Goal: Information Seeking & Learning: Learn about a topic

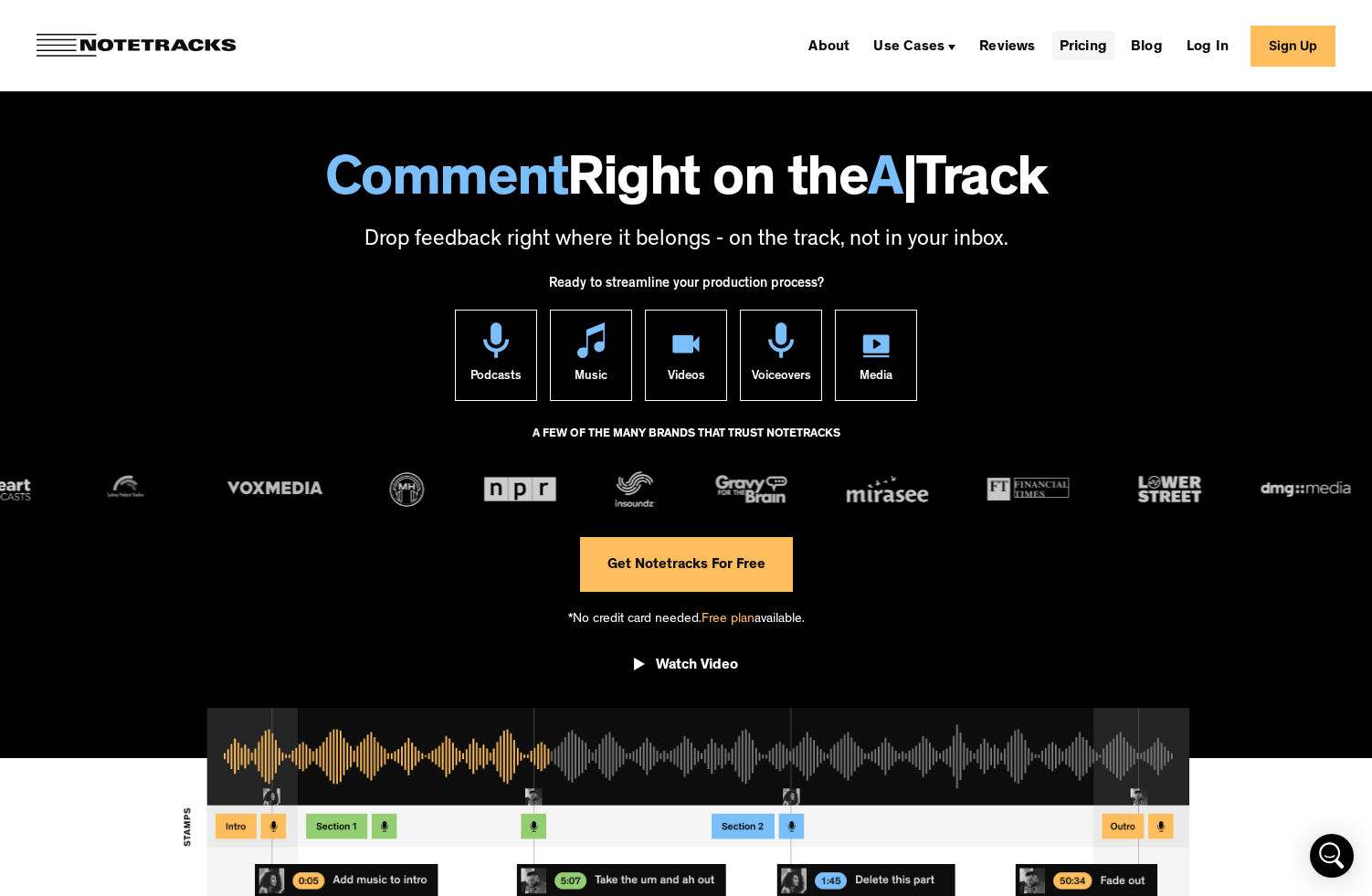
click at [1081, 35] on link "Pricing" at bounding box center [1083, 45] width 62 height 29
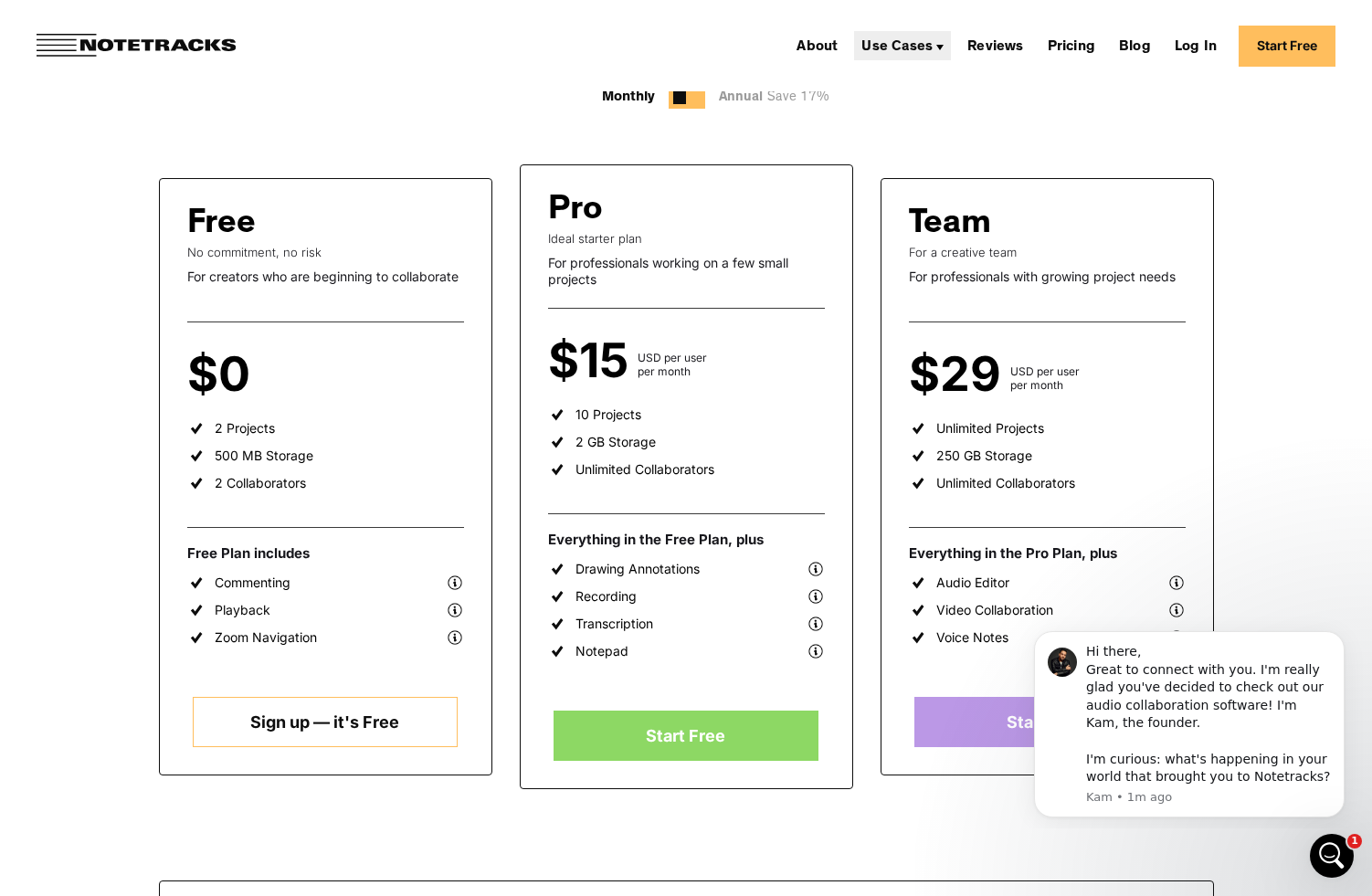
click at [913, 49] on div "Use Cases" at bounding box center [897, 47] width 71 height 14
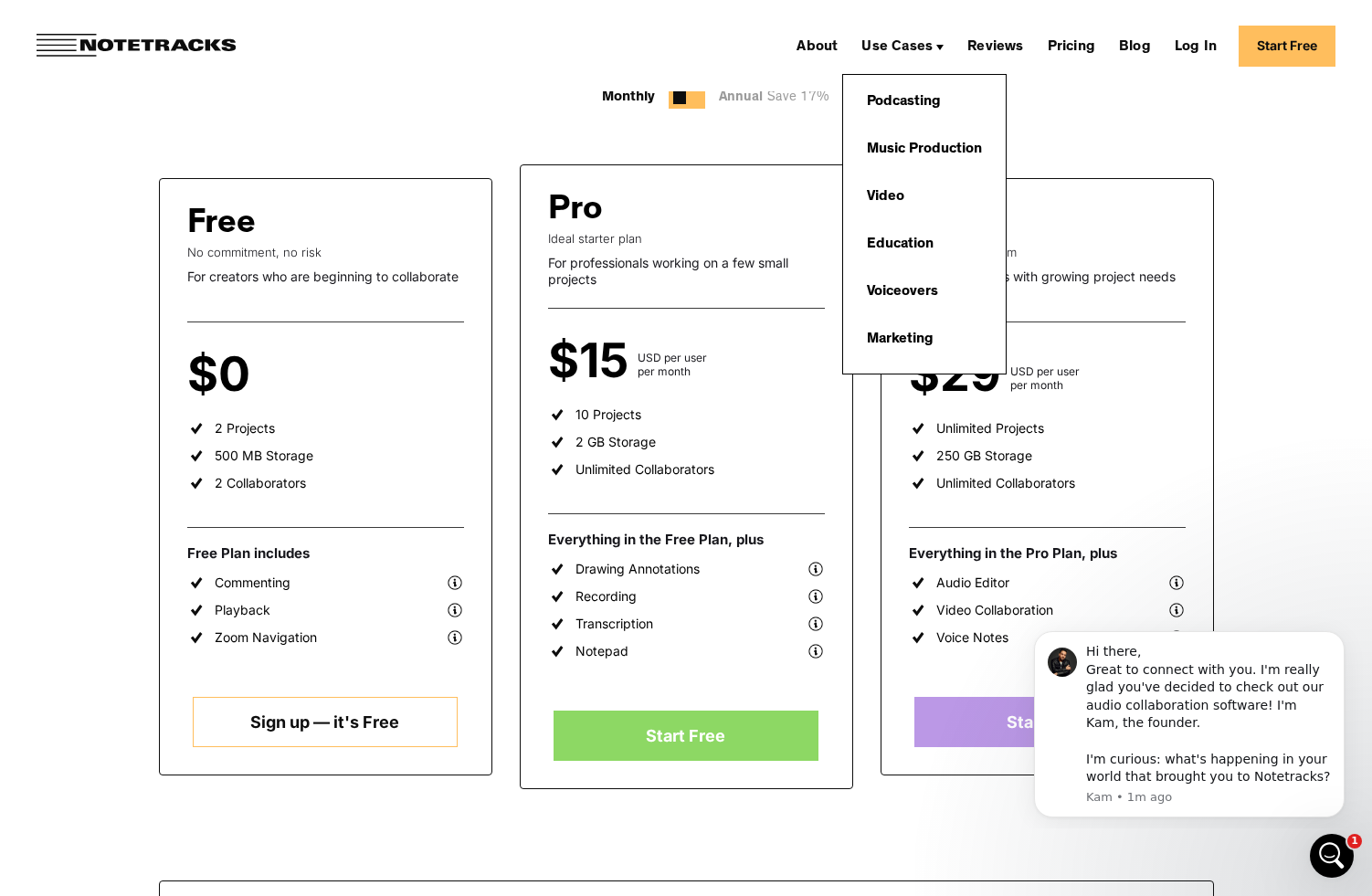
click at [1081, 133] on div "Free No commitment, no risk For creators who are beginning to collaborate $0 pe…" at bounding box center [686, 738] width 1055 height 1256
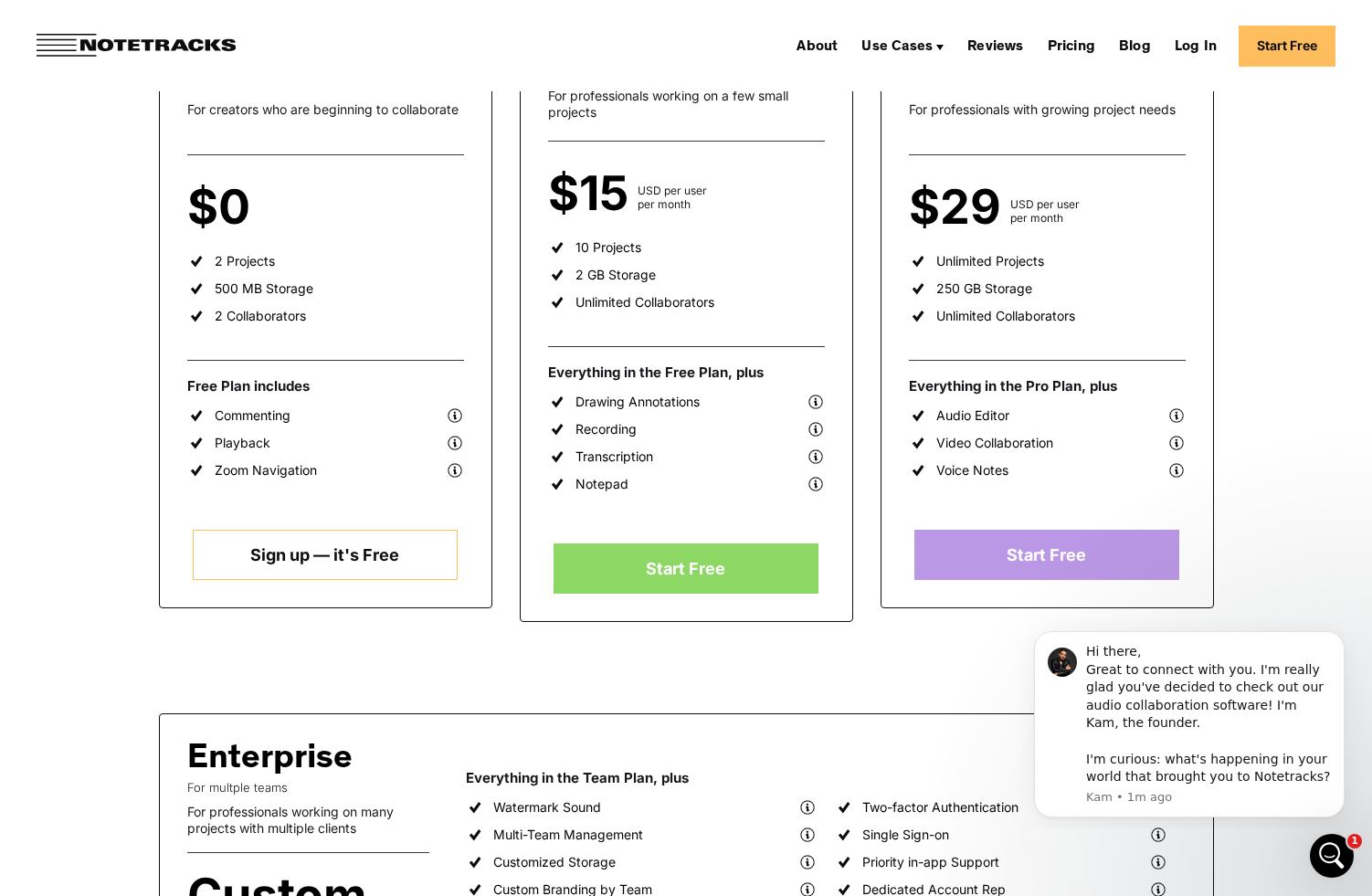
scroll to position [157, 0]
